Goal: Information Seeking & Learning: Learn about a topic

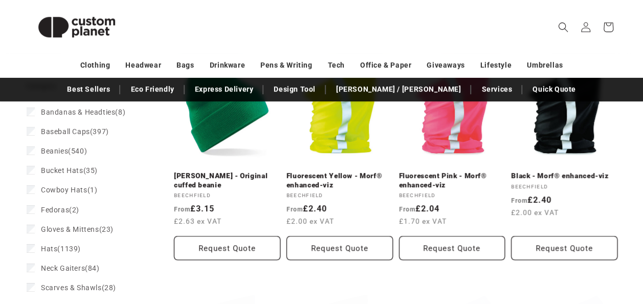
scroll to position [135, 0]
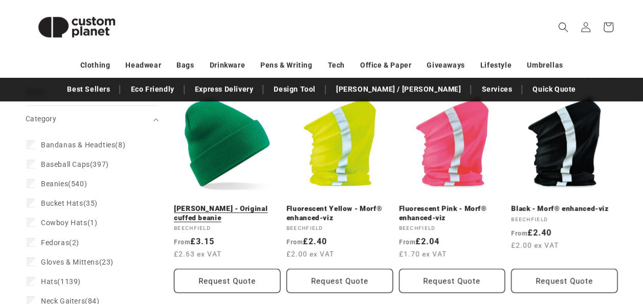
click at [221, 204] on link "[PERSON_NAME] - Original cuffed beanie" at bounding box center [227, 213] width 106 height 18
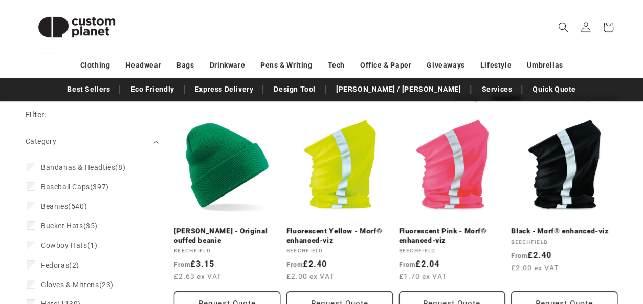
scroll to position [113, 0]
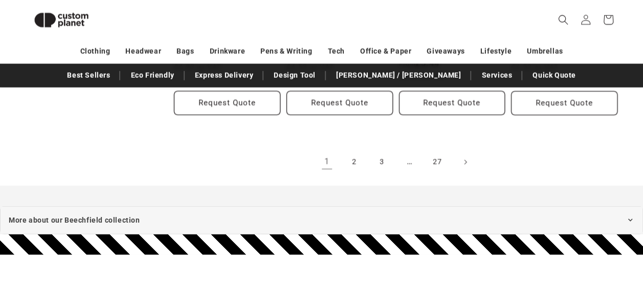
scroll to position [1197, 0]
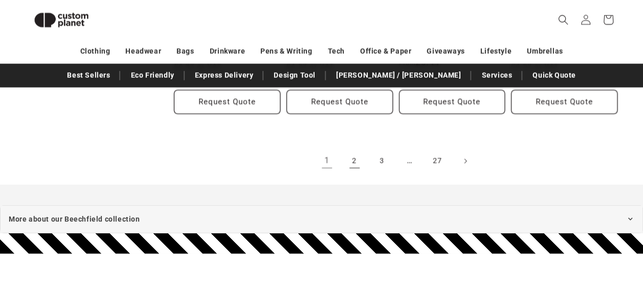
click at [354, 156] on link "2" at bounding box center [354, 161] width 23 height 23
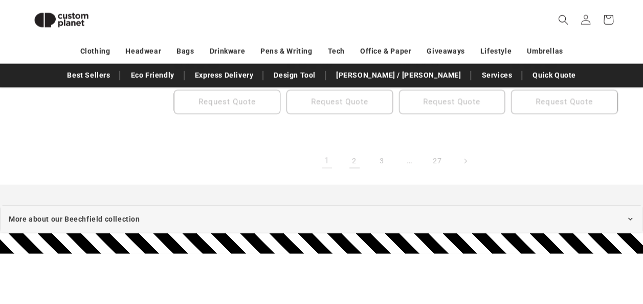
scroll to position [113, 0]
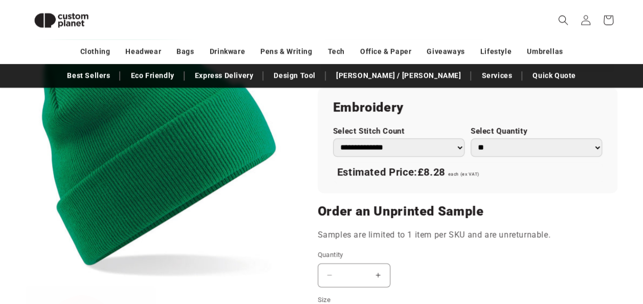
scroll to position [708, 0]
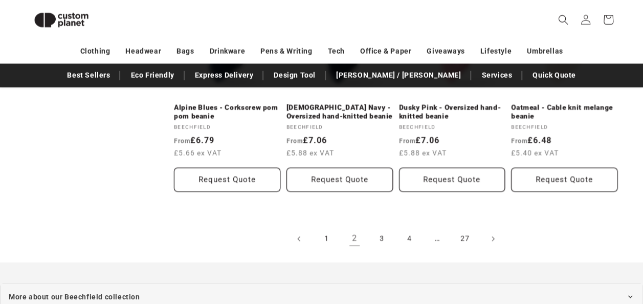
scroll to position [1116, 0]
